Goal: Transaction & Acquisition: Purchase product/service

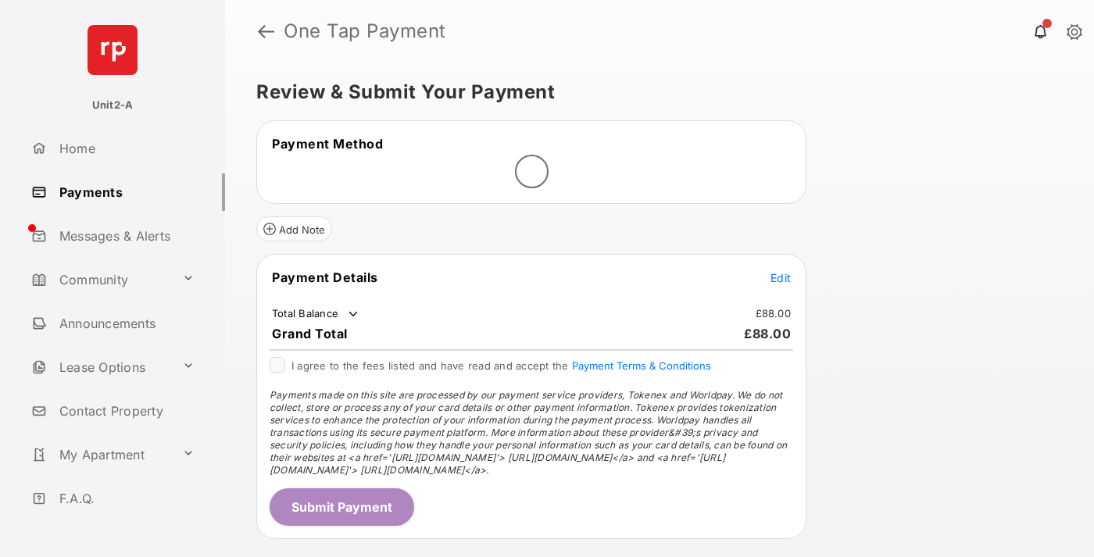
click at [781, 277] on span "Edit" at bounding box center [780, 277] width 20 height 13
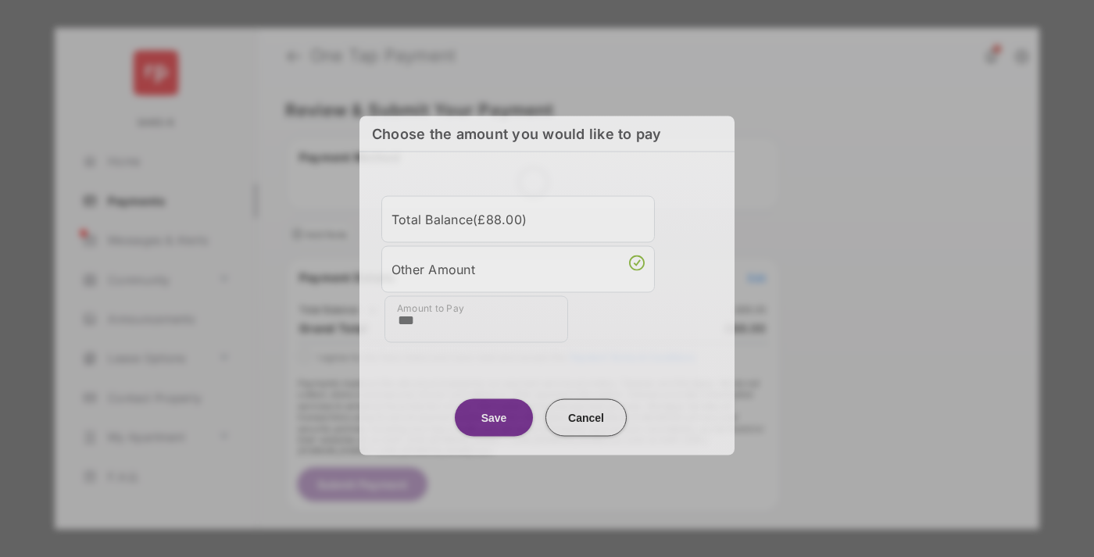
type input "***"
click at [494, 417] on button "Save" at bounding box center [494, 417] width 78 height 38
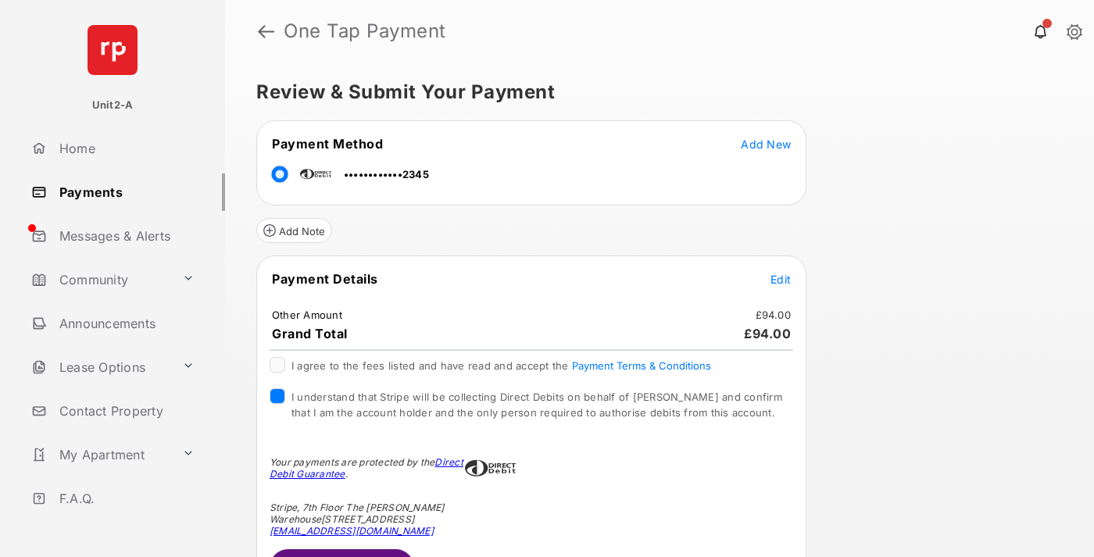
click at [341, 552] on button "Submit Payment" at bounding box center [342, 568] width 145 height 38
